Goal: Find specific page/section: Find specific page/section

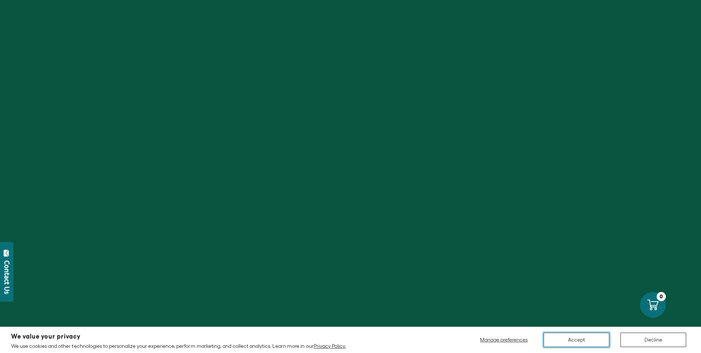
click at [580, 333] on button "Accept" at bounding box center [577, 339] width 66 height 14
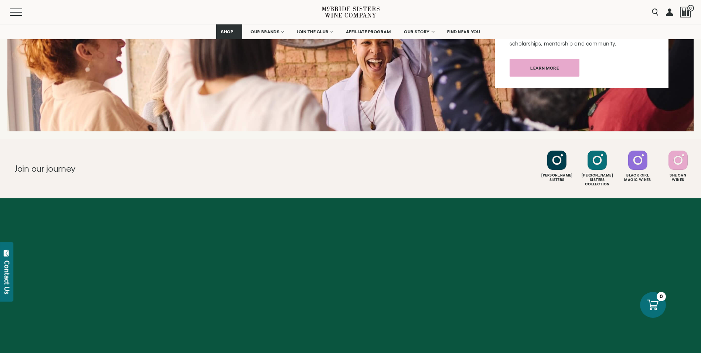
scroll to position [2895, 0]
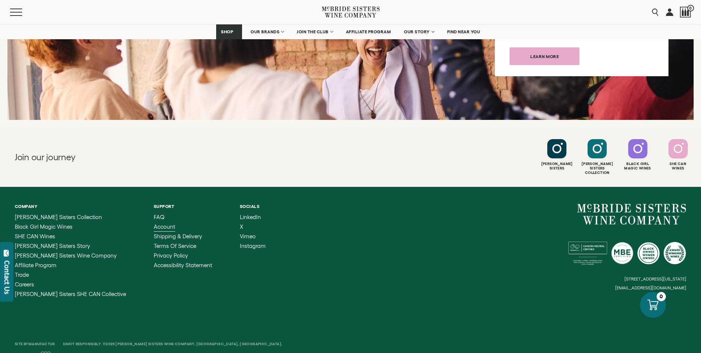
click at [154, 223] on span "Account" at bounding box center [164, 226] width 21 height 6
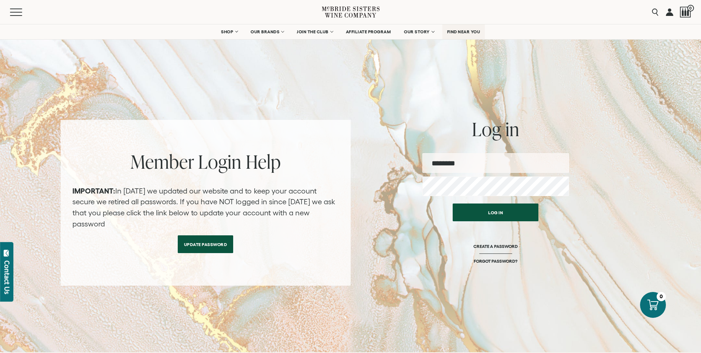
click at [463, 31] on span "FIND NEAR YOU" at bounding box center [463, 31] width 33 height 5
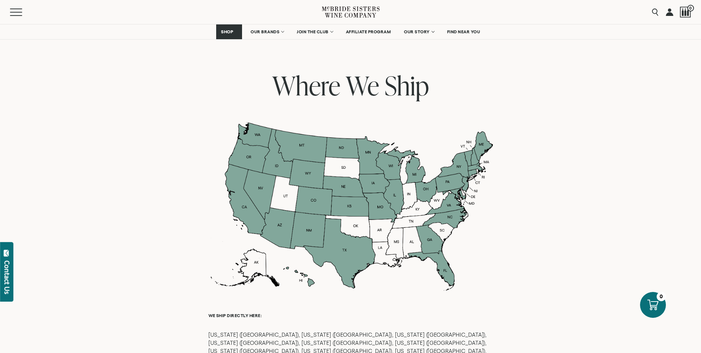
scroll to position [552, 0]
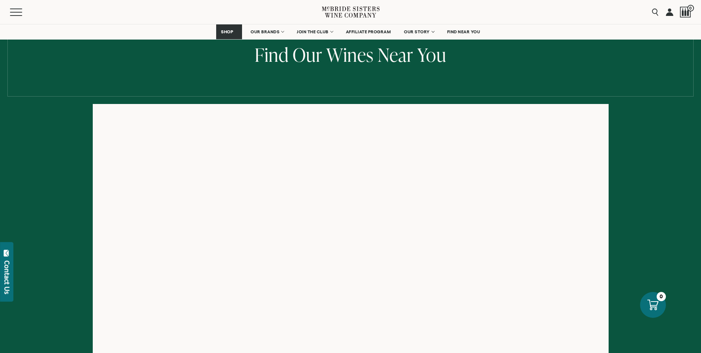
scroll to position [0, 0]
